Goal: Find specific page/section: Find specific page/section

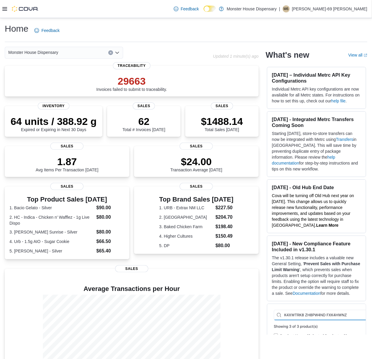
click at [4, 10] on icon at bounding box center [4, 9] width 5 height 5
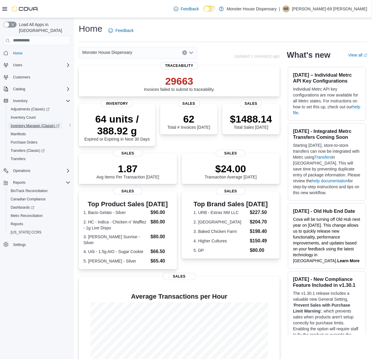
click at [52, 123] on span "Inventory Manager (Classic)" at bounding box center [35, 125] width 49 height 5
